Goal: Task Accomplishment & Management: Manage account settings

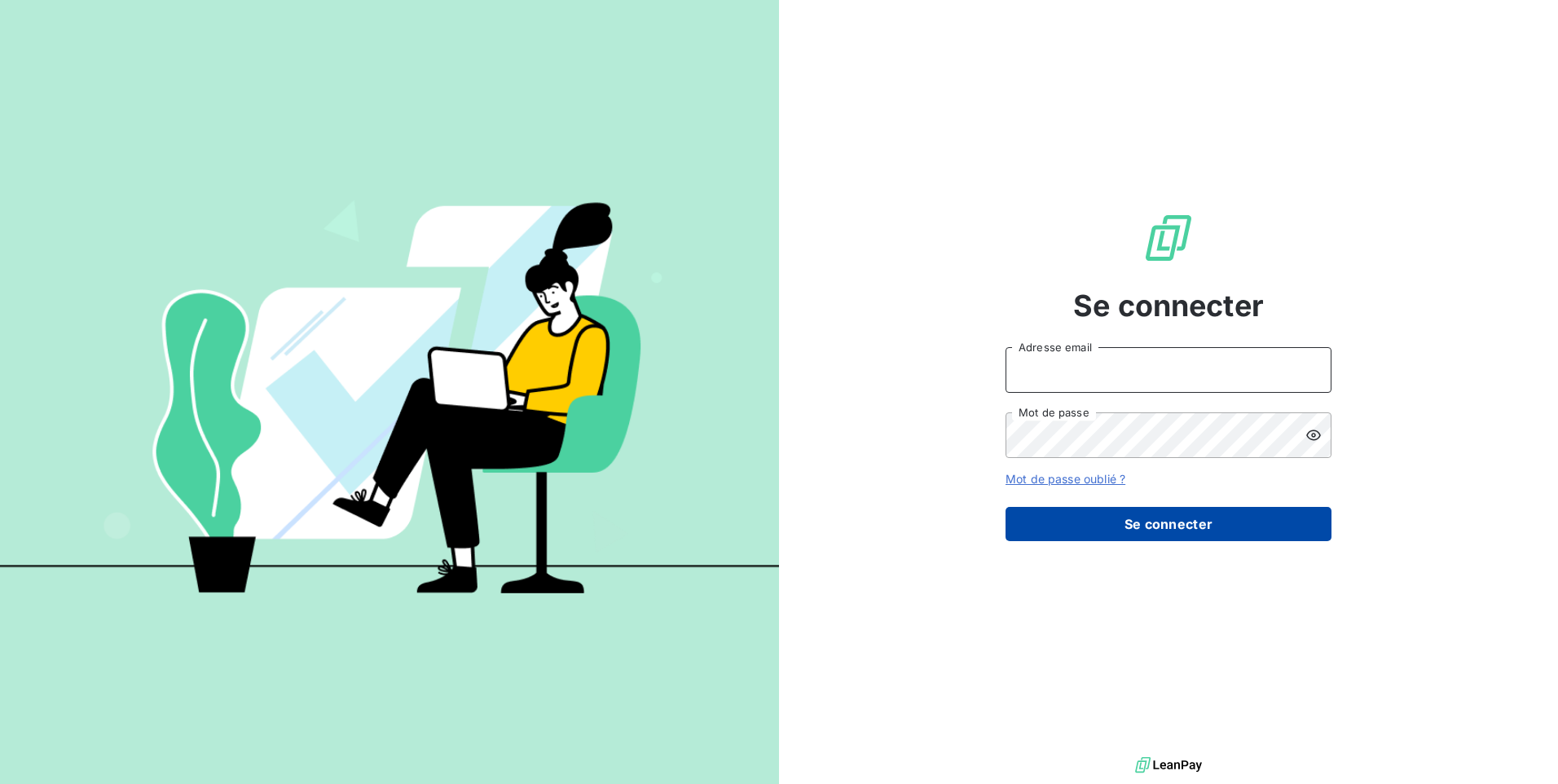
type input "[EMAIL_ADDRESS][DOMAIN_NAME]"
click at [1155, 525] on button "Se connecter" at bounding box center [1168, 523] width 326 height 34
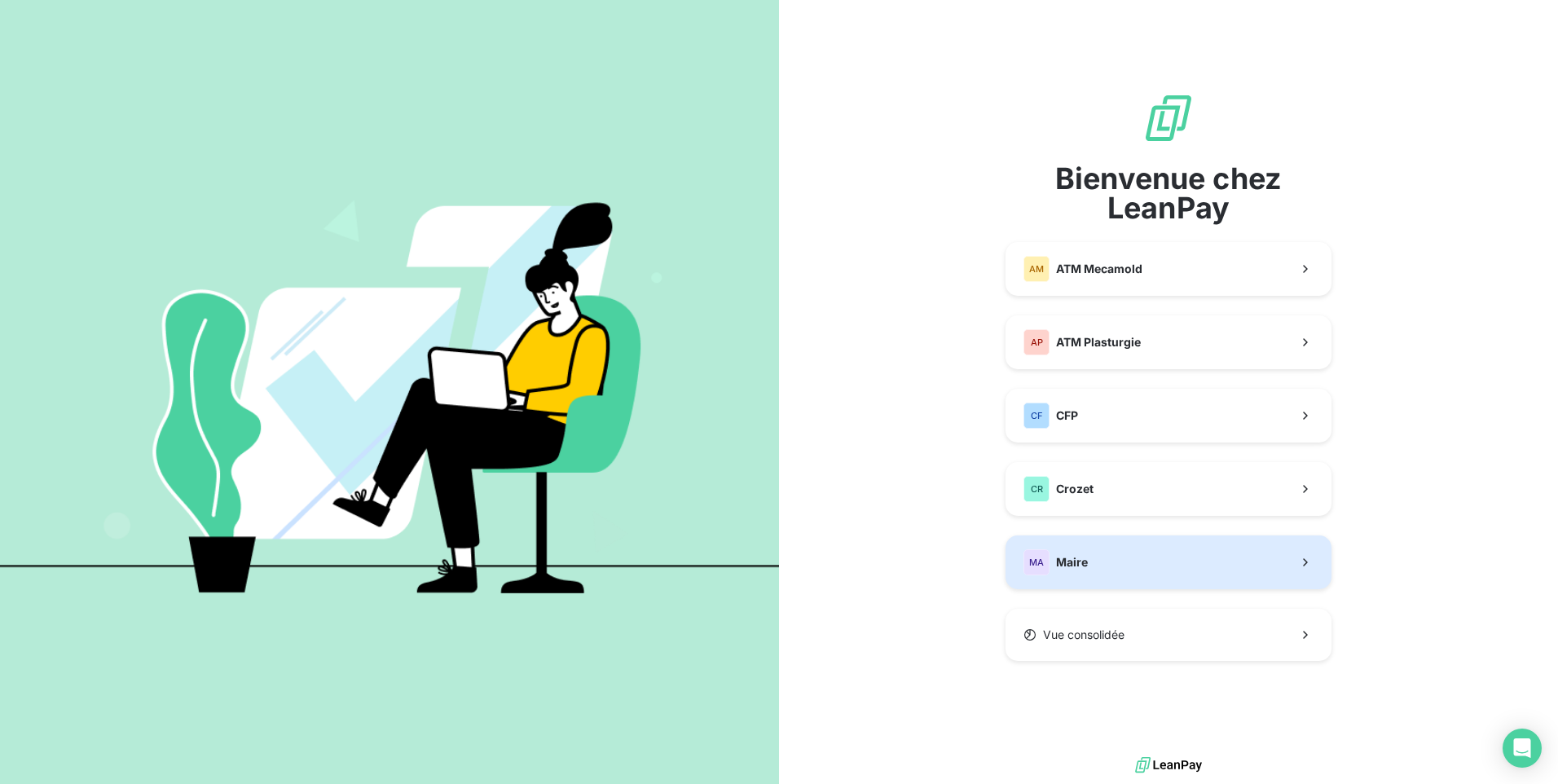
click at [1067, 561] on span "Maire" at bounding box center [1072, 562] width 32 height 17
